Goal: Task Accomplishment & Management: Complete application form

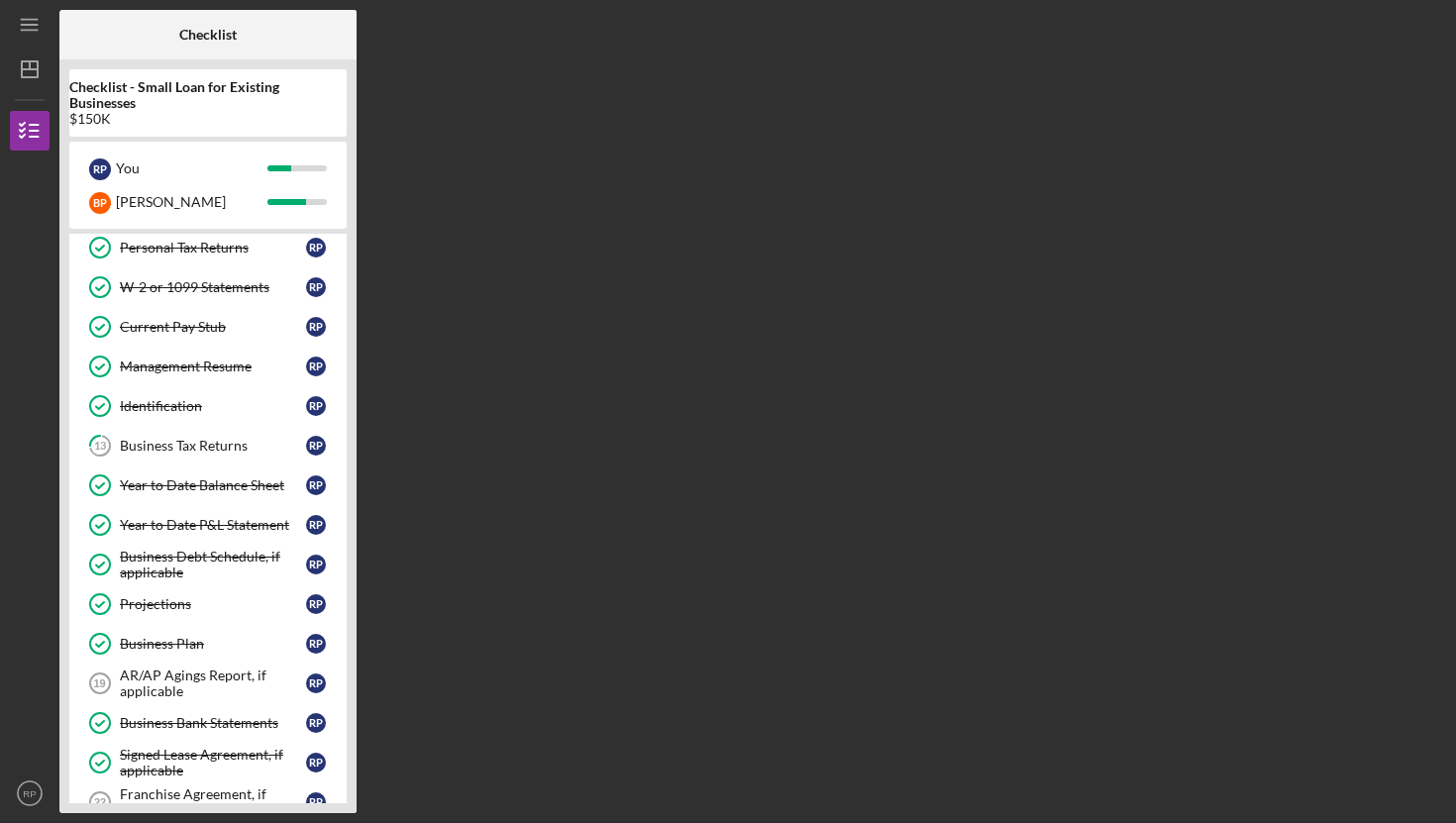
scroll to position [327, 0]
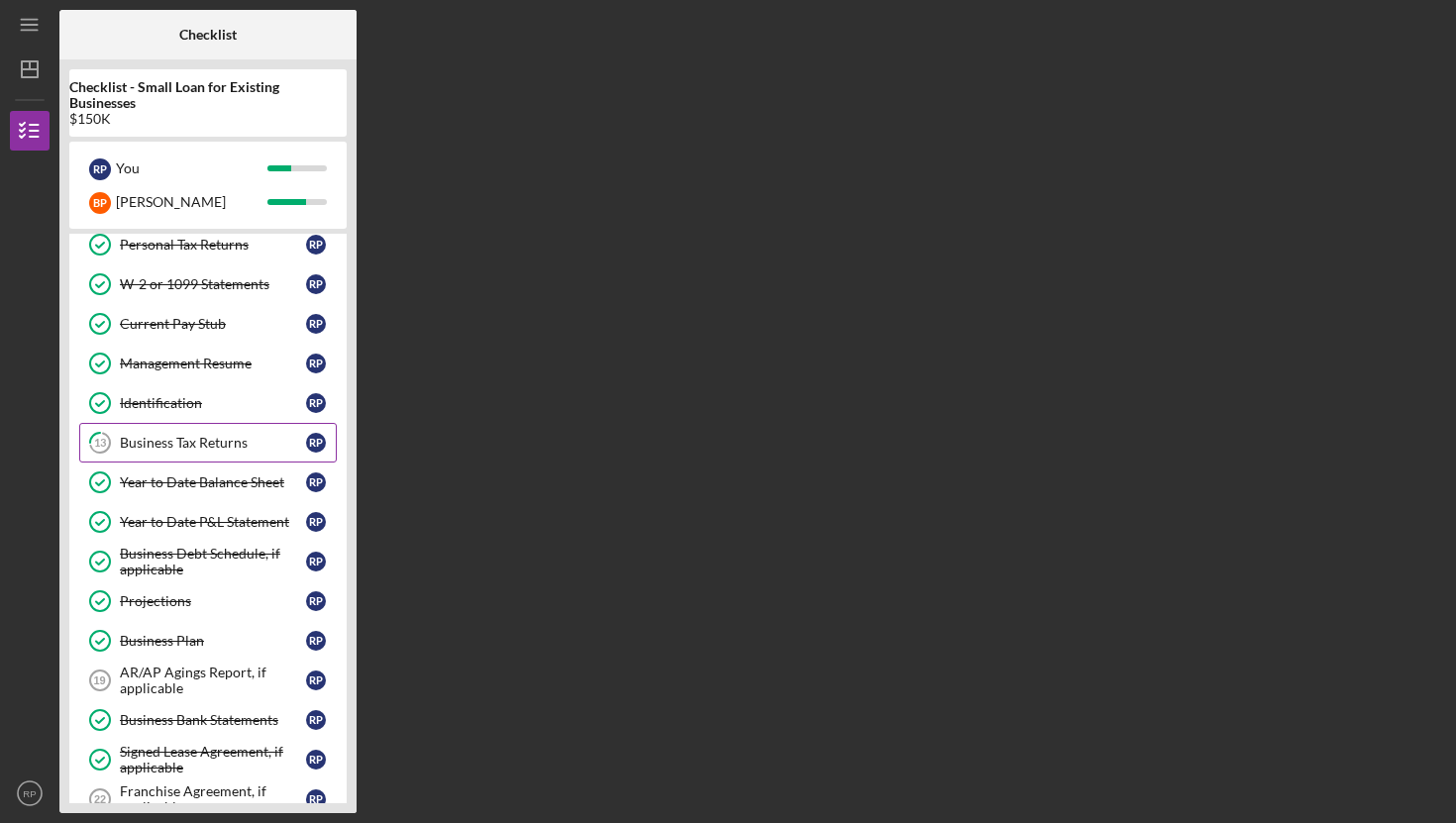
click at [176, 433] on link "13 Business Tax Returns R P" at bounding box center [208, 443] width 257 height 40
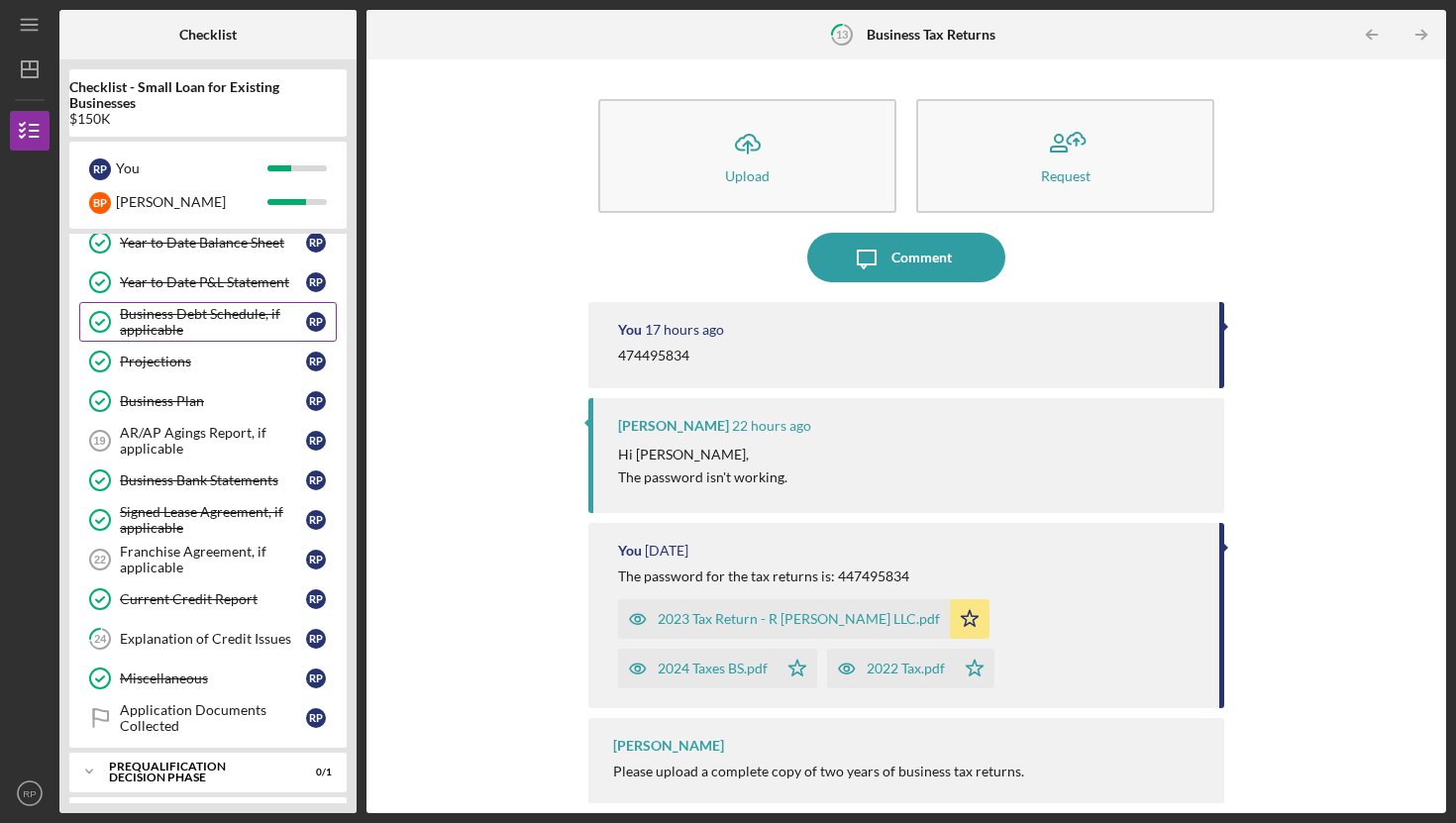
scroll to position [571, 0]
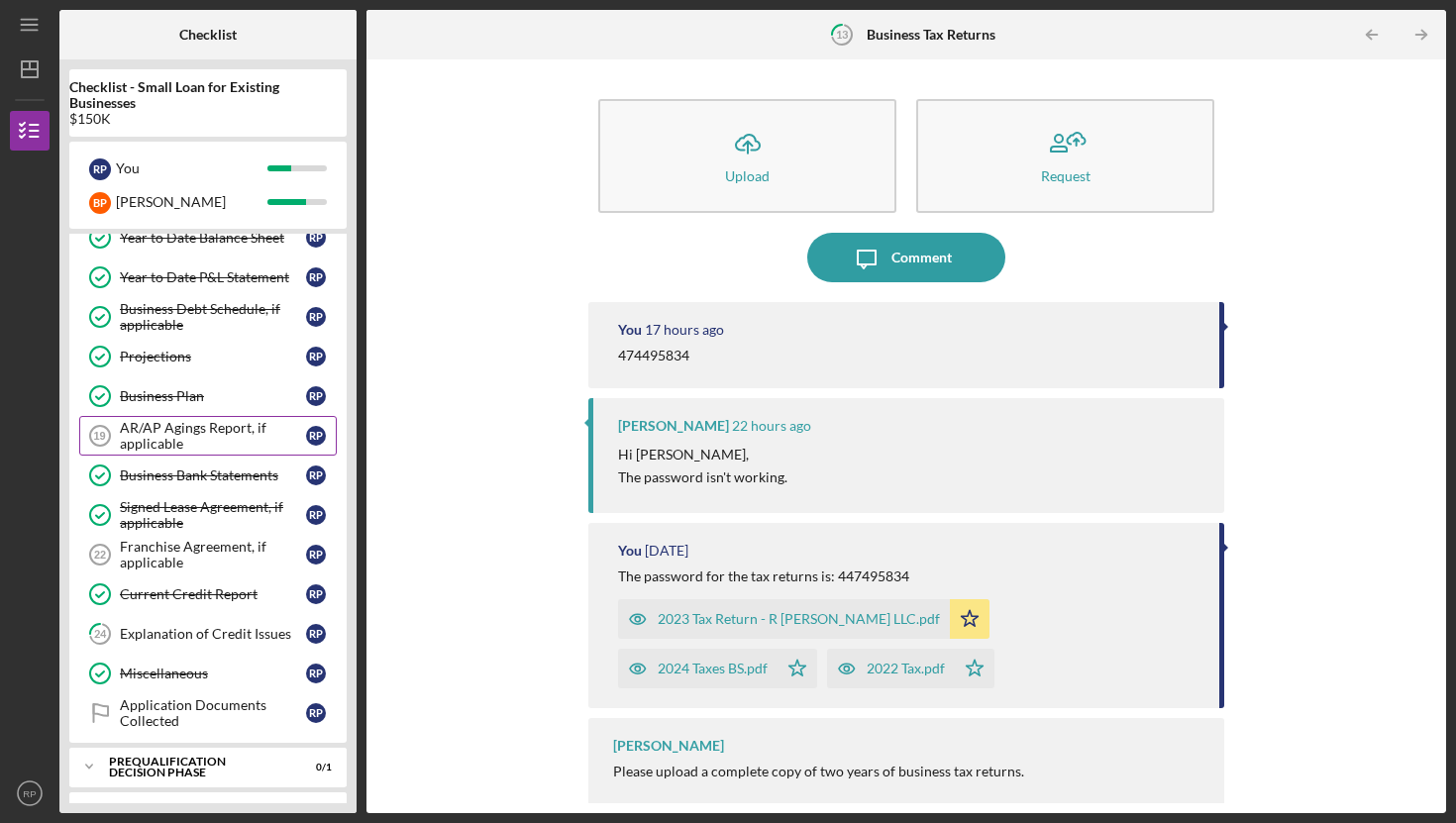
click at [180, 437] on div "AR/AP Agings Report, if applicable" at bounding box center [213, 436] width 186 height 32
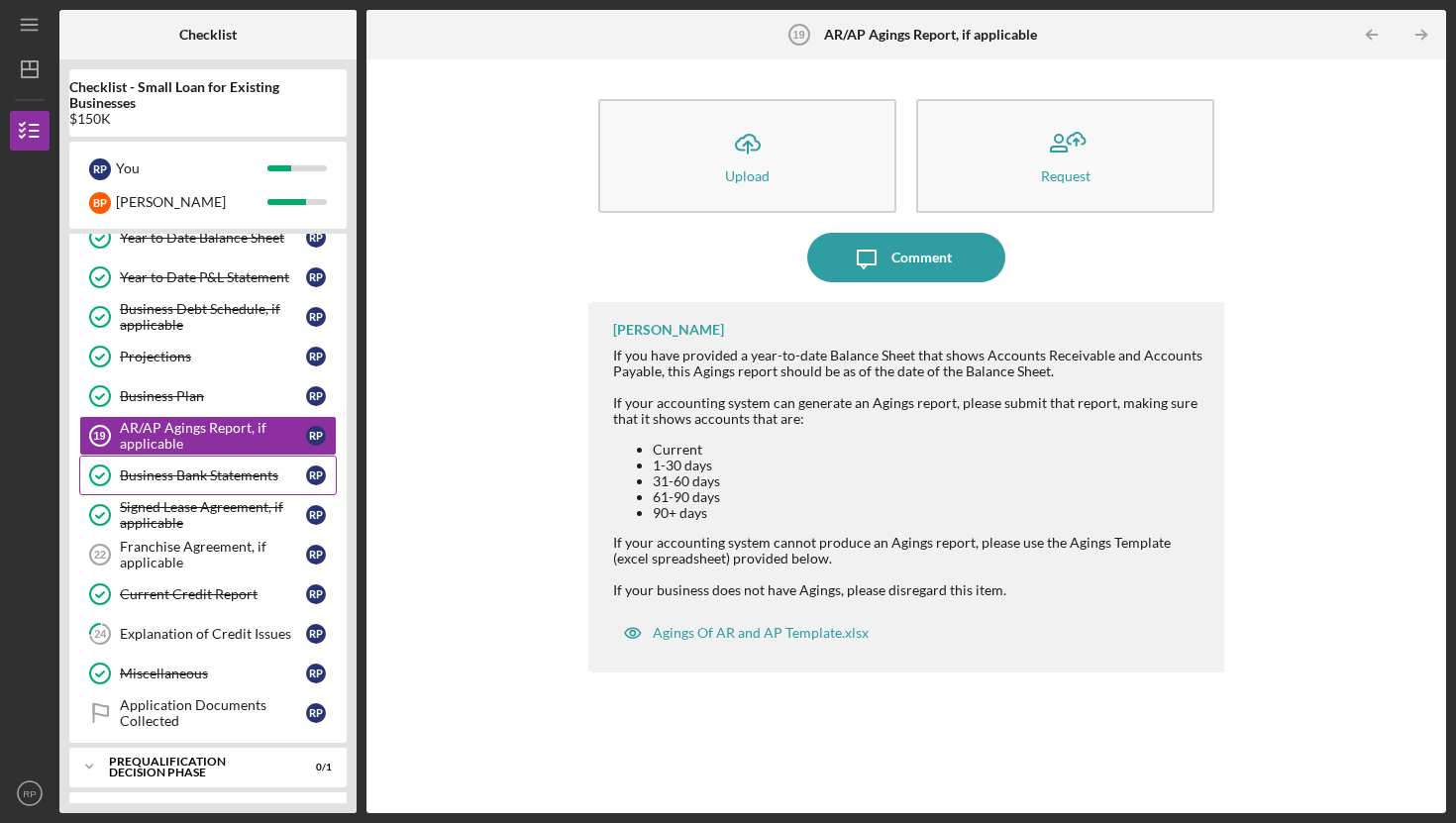
click at [194, 478] on div "Business Bank Statements" at bounding box center [213, 476] width 186 height 16
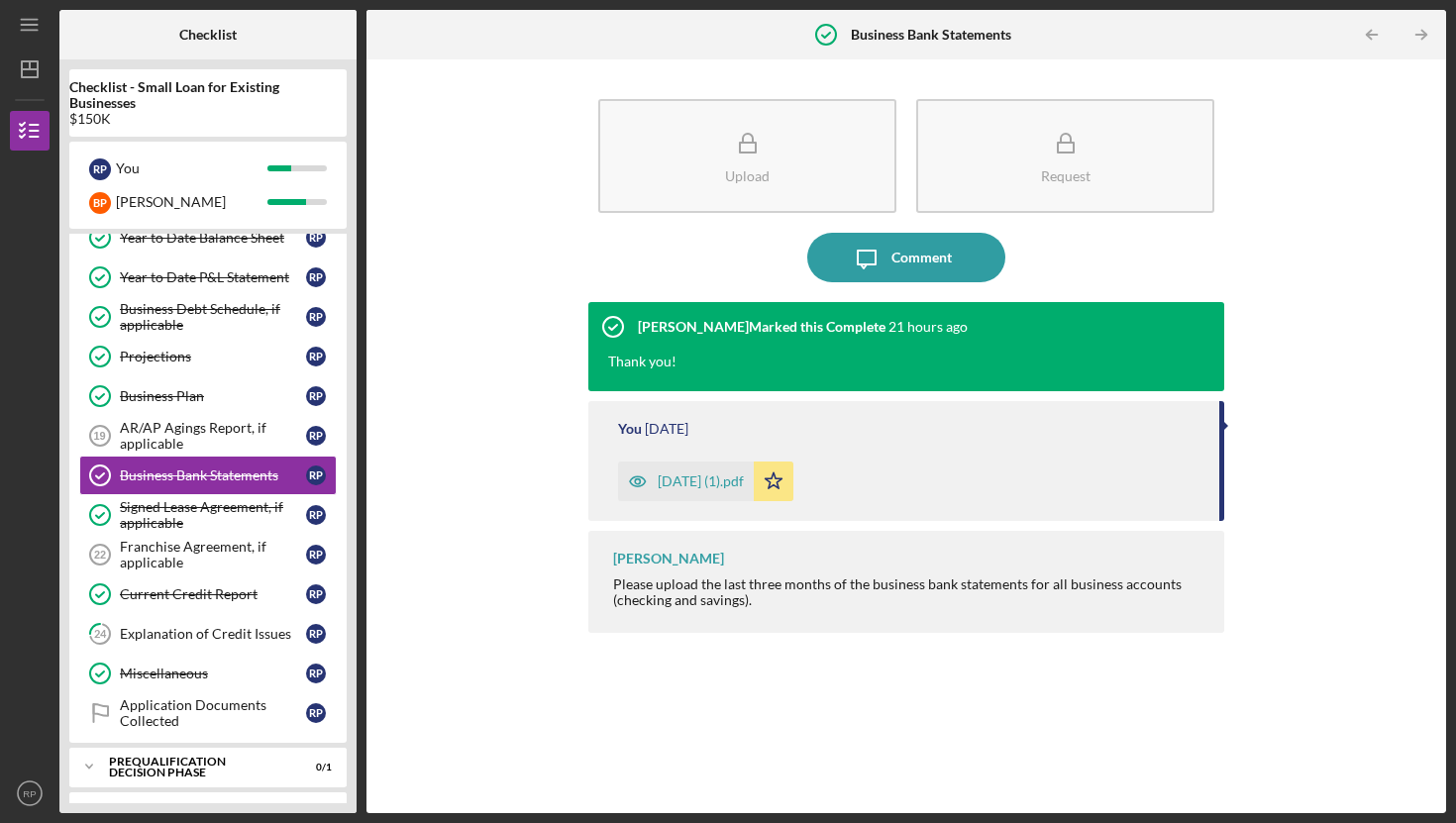
click at [1388, 254] on div "Upload Request Icon/Message Comment [PERSON_NAME] Marked this Complete 21 hours…" at bounding box center [906, 436] width 1060 height 734
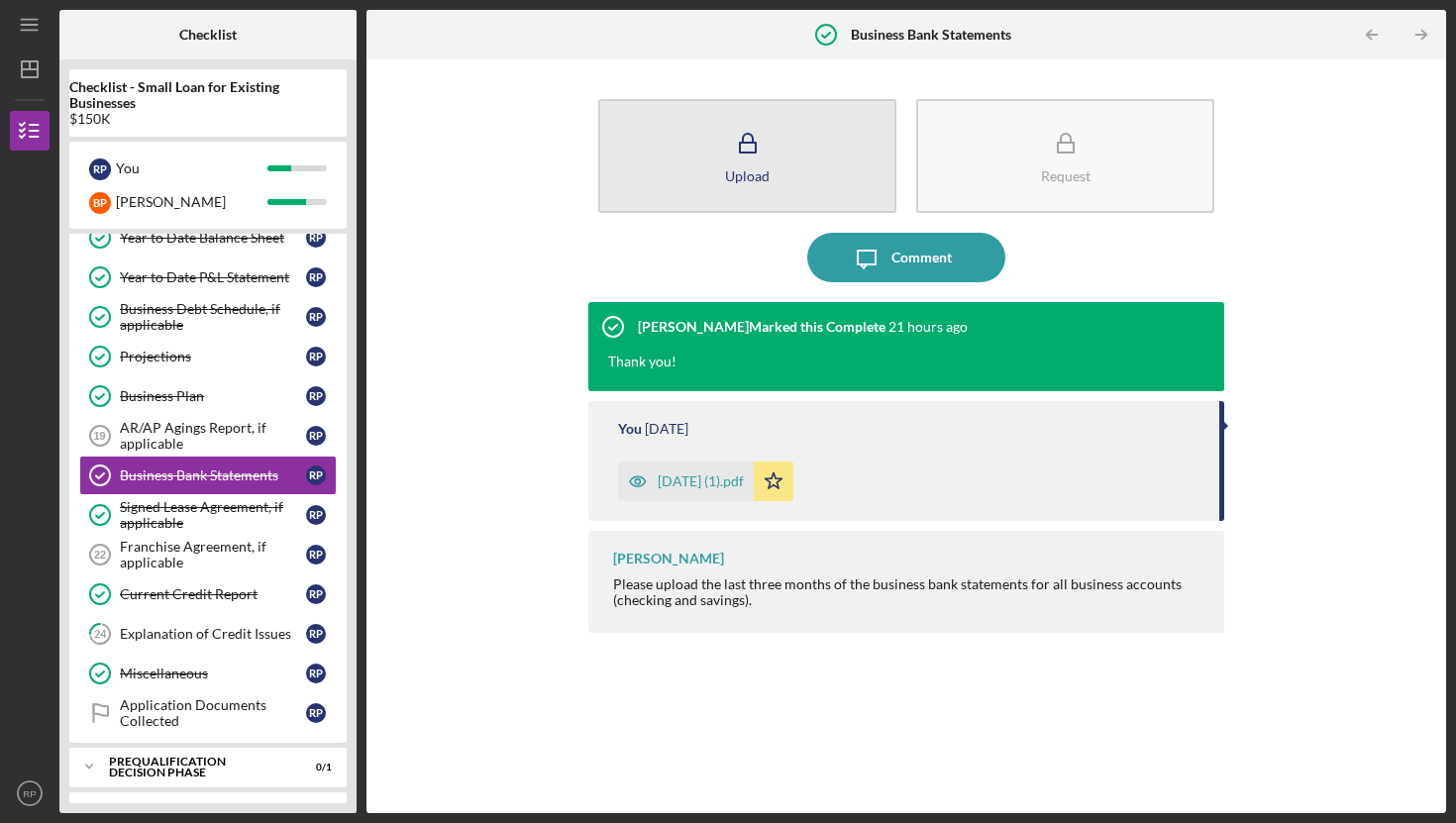
click at [744, 153] on rect "button" at bounding box center [748, 148] width 16 height 10
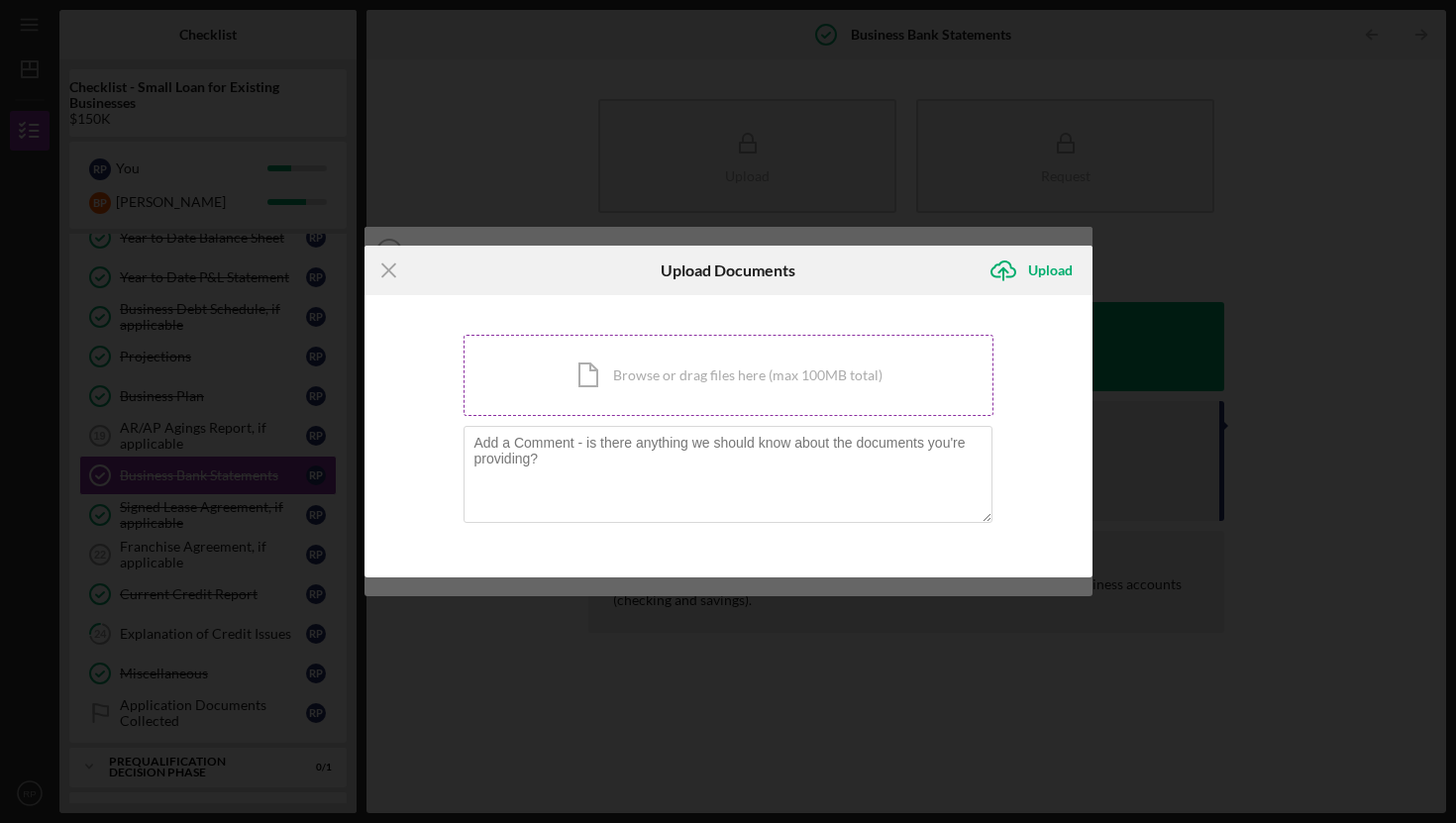
click at [651, 373] on div "Icon/Document Browse or drag files here (max 100MB total) Tap to choose files o…" at bounding box center [729, 375] width 530 height 81
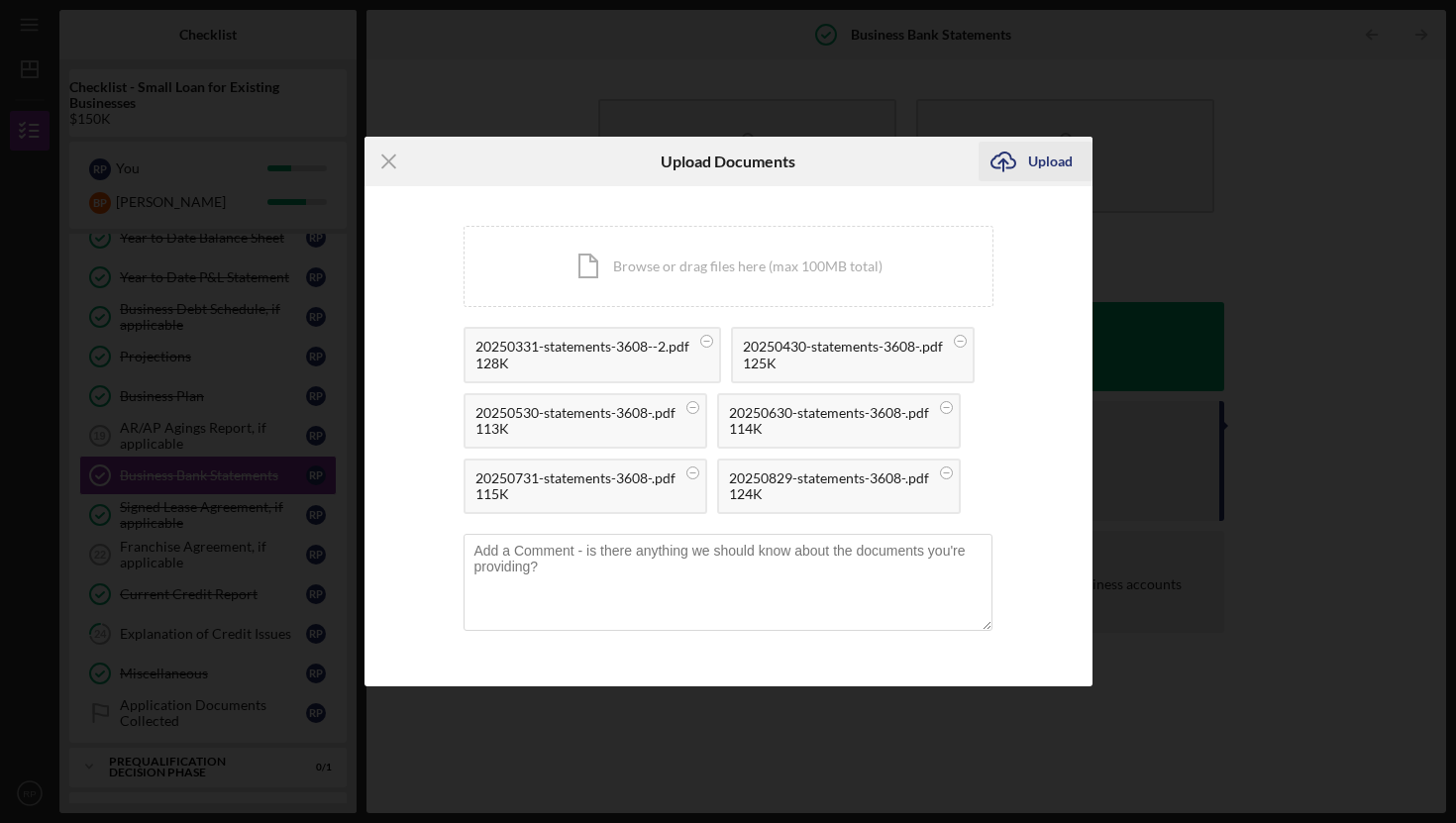
click at [1042, 162] on div "Upload" at bounding box center [1050, 162] width 45 height 40
